Goal: Transaction & Acquisition: Purchase product/service

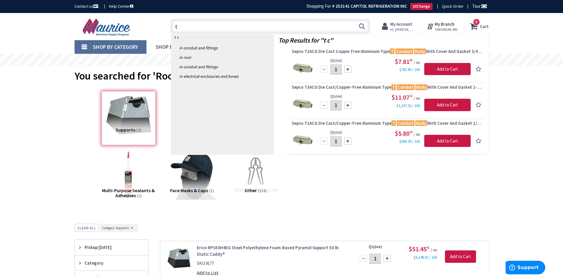
type input "t"
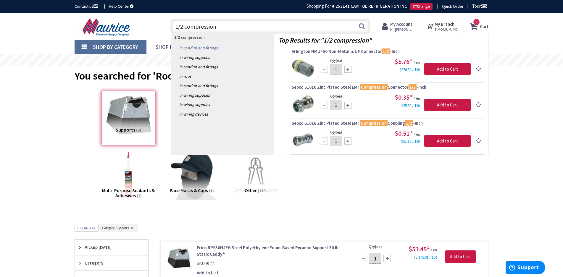
type input "1/2 compression"
click at [218, 48] on link "in Conduit and Fittings" at bounding box center [222, 47] width 103 height 9
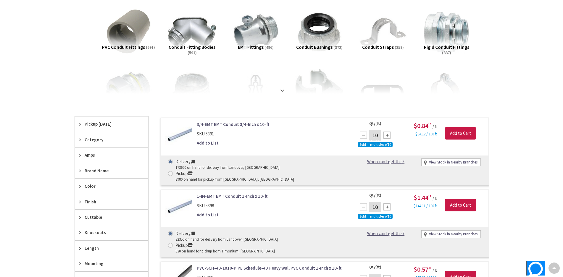
scroll to position [123, 0]
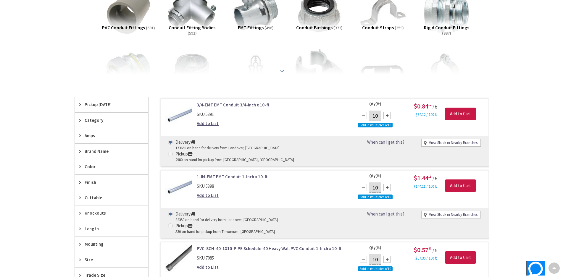
click at [282, 72] on strong at bounding box center [282, 71] width 7 height 7
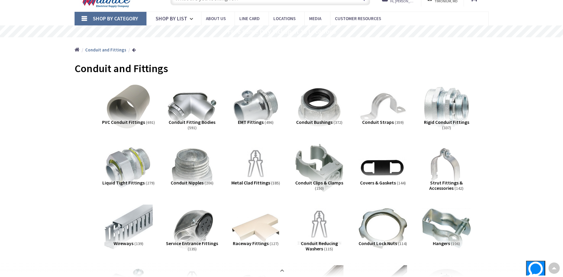
scroll to position [0, 0]
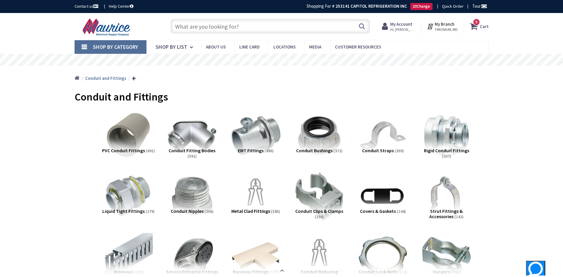
click at [250, 142] on img at bounding box center [256, 136] width 54 height 54
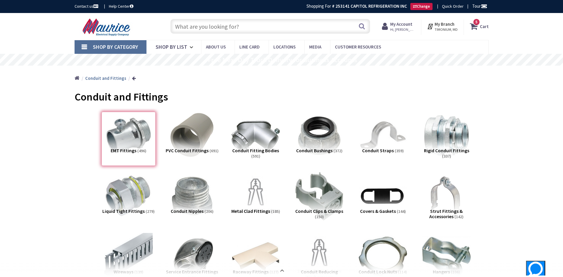
click at [338, 24] on input "text" at bounding box center [271, 26] width 200 height 15
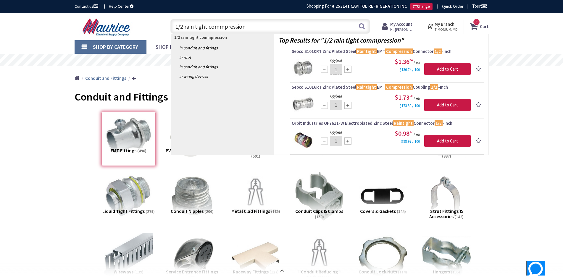
type input "1/2 rain tight commpression"
drag, startPoint x: 357, startPoint y: 61, endPoint x: 359, endPoint y: 81, distance: 20.9
click at [359, 81] on li "Sepco S1010RT Zinc Plated Steel Raintight EMT Compression Connector 1/2 -Inch Q…" at bounding box center [387, 66] width 194 height 35
click at [337, 55] on link "Sepco S1010RT Zinc Plated Steel Raintight EMT Compression Connector 1/2 -Inch" at bounding box center [387, 52] width 191 height 7
